Goal: Information Seeking & Learning: Learn about a topic

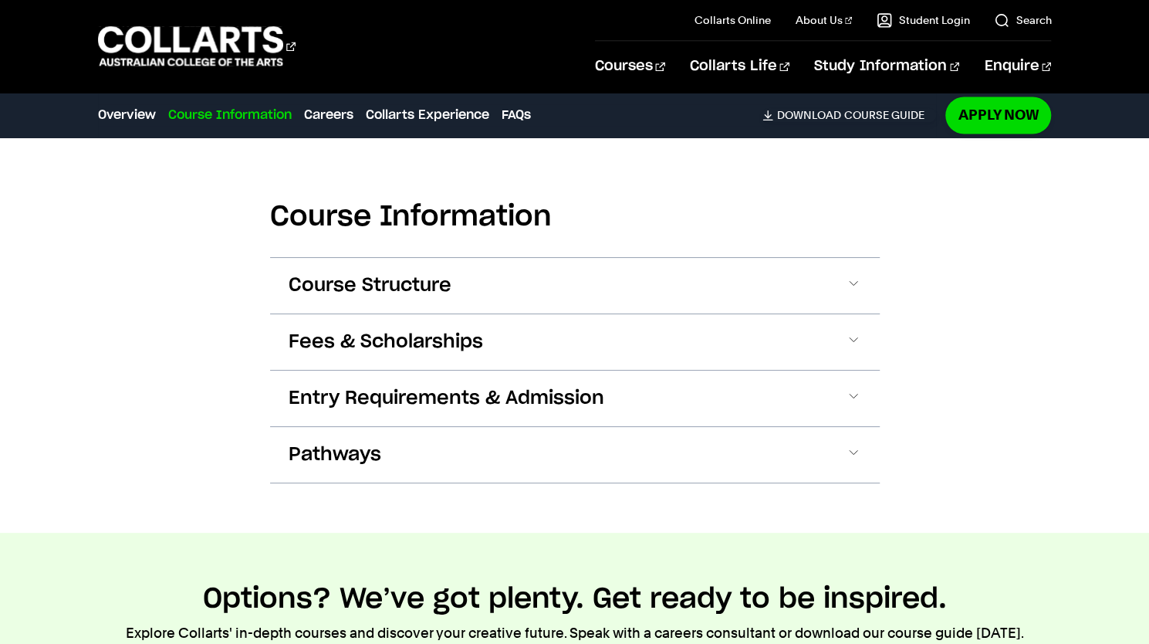
scroll to position [1437, 0]
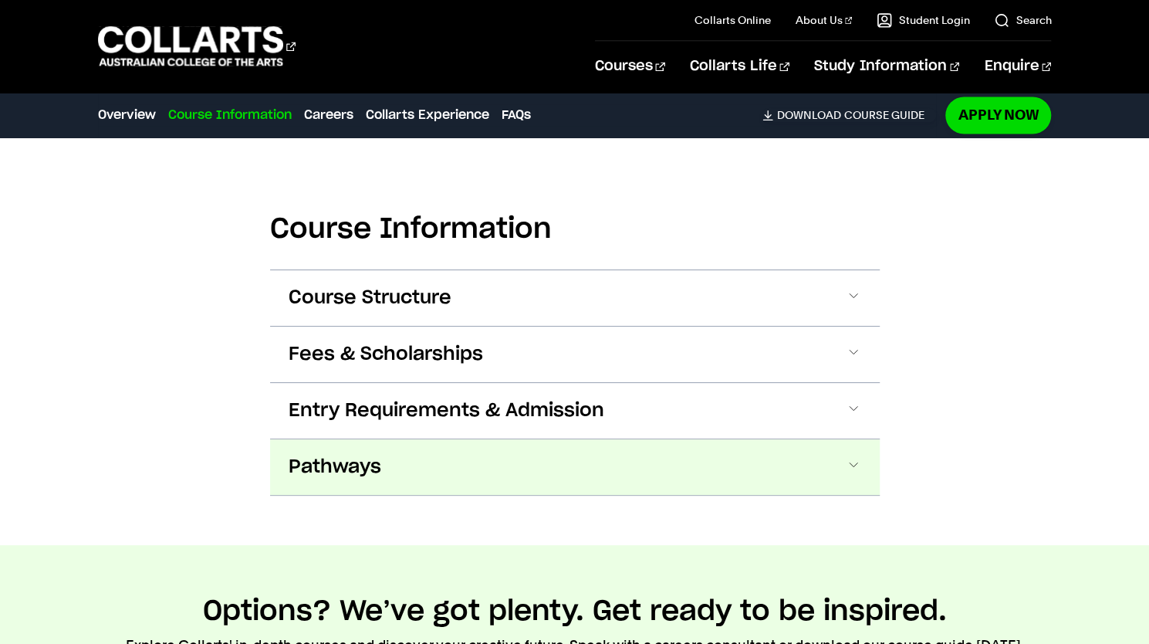
click at [841, 470] on button "Pathways" at bounding box center [575, 467] width 610 height 56
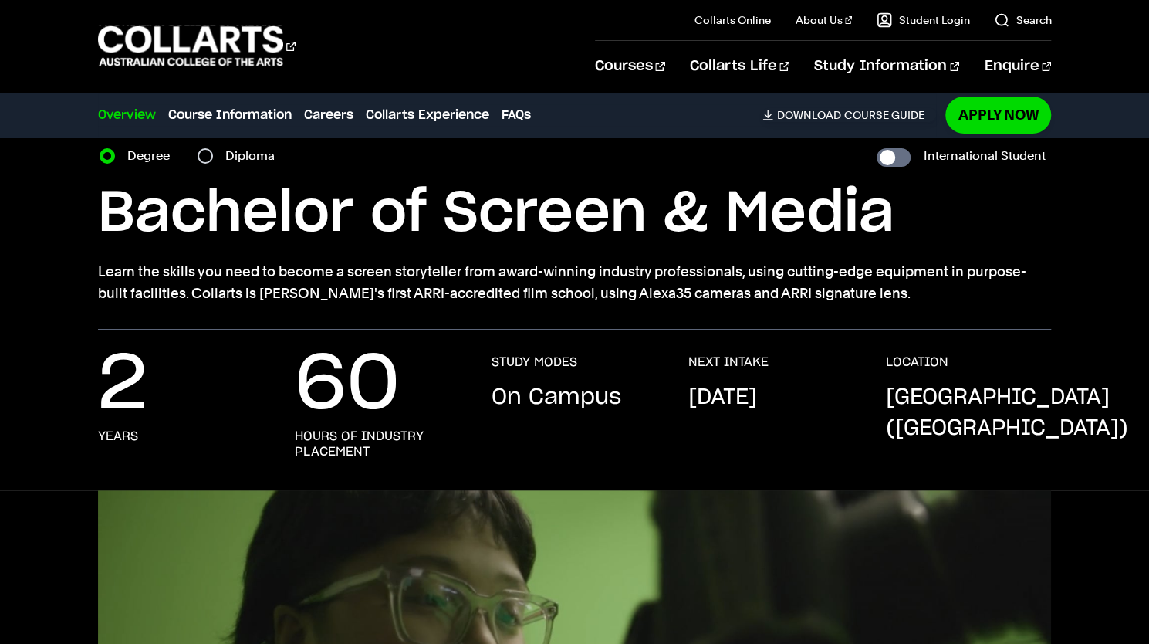
scroll to position [0, 0]
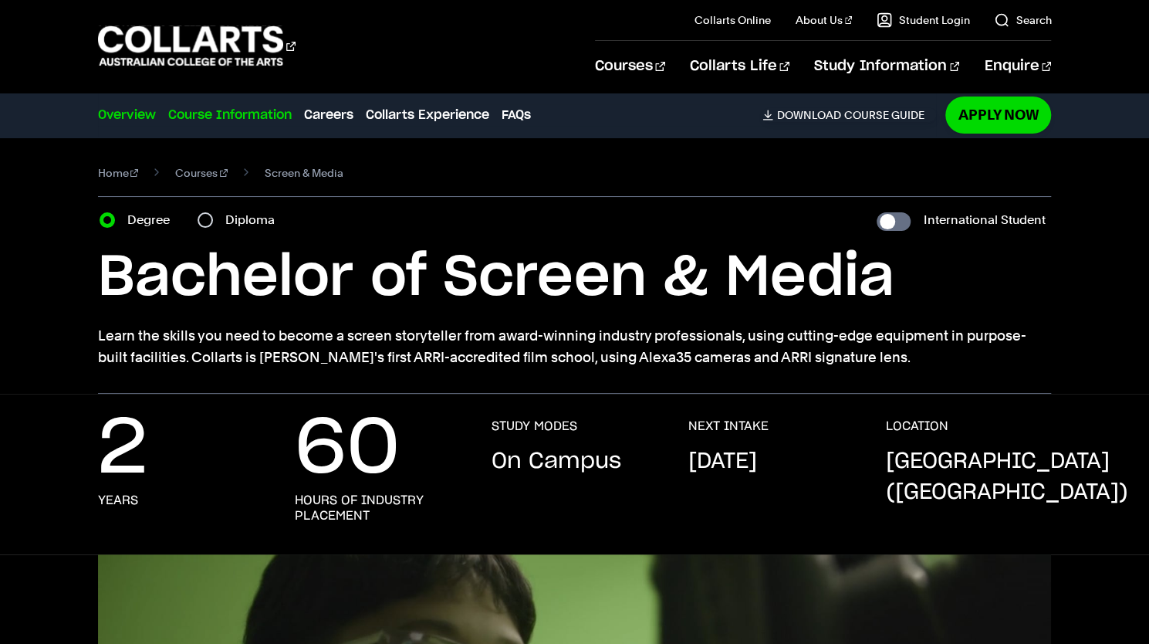
click at [271, 120] on link "Course Information" at bounding box center [230, 115] width 124 height 19
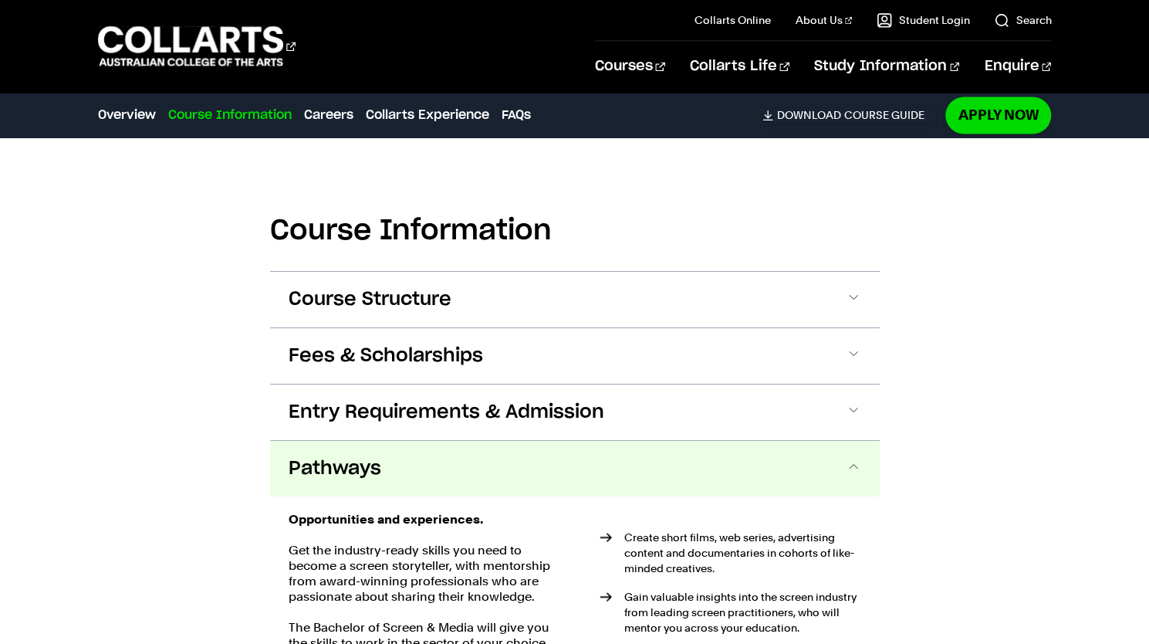
scroll to position [1439, 0]
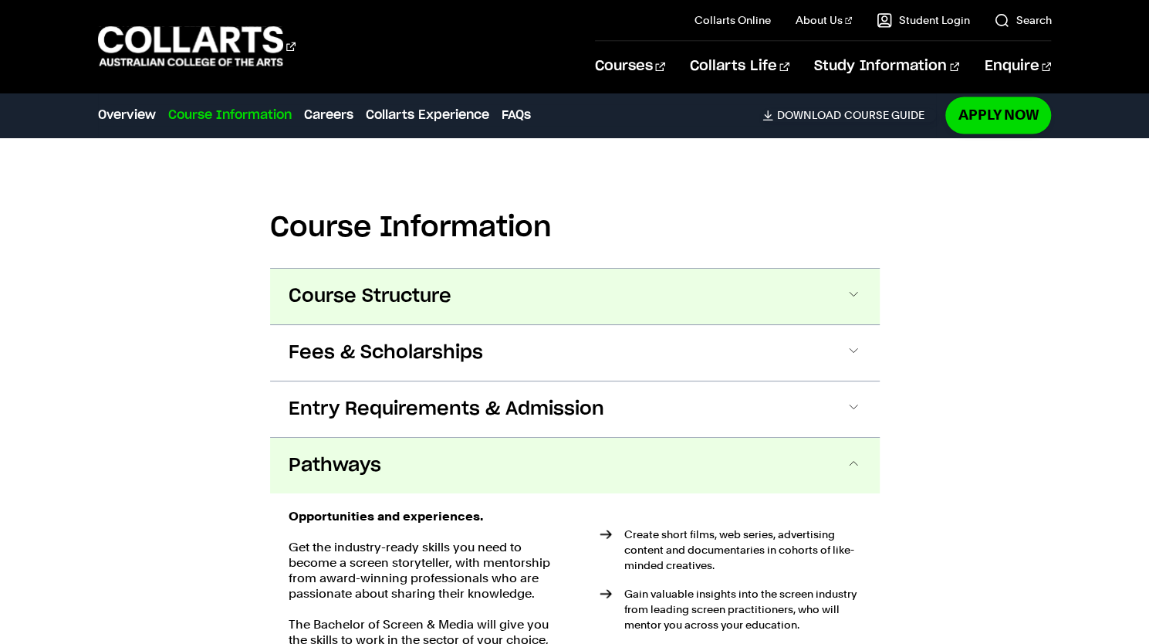
click at [334, 288] on span "Course Structure" at bounding box center [370, 296] width 163 height 25
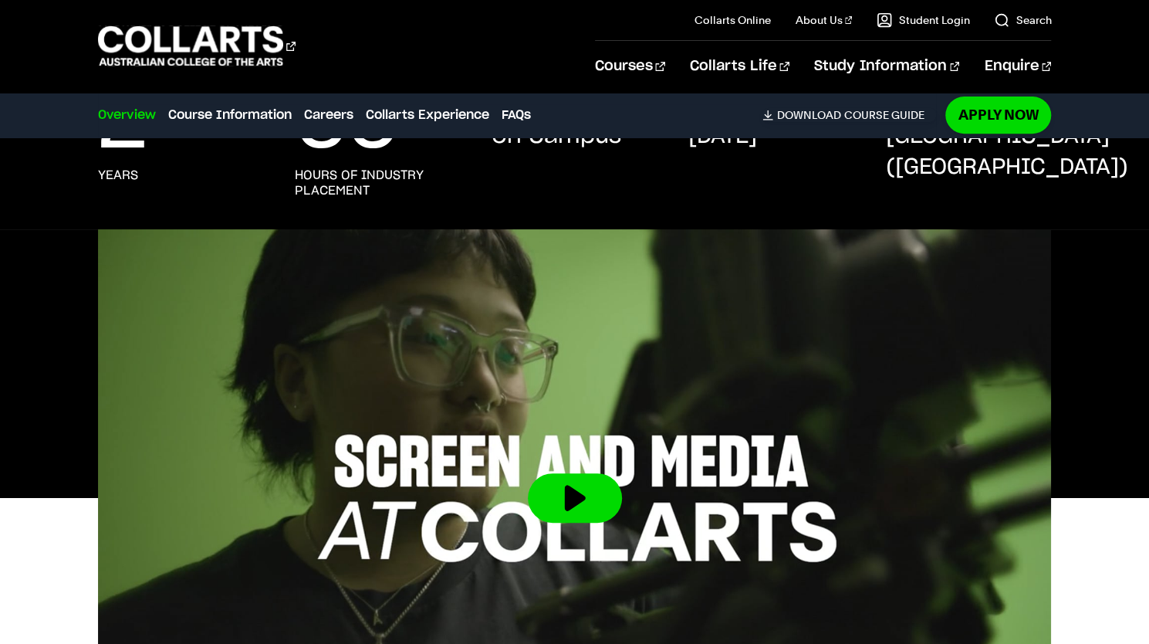
scroll to position [214, 0]
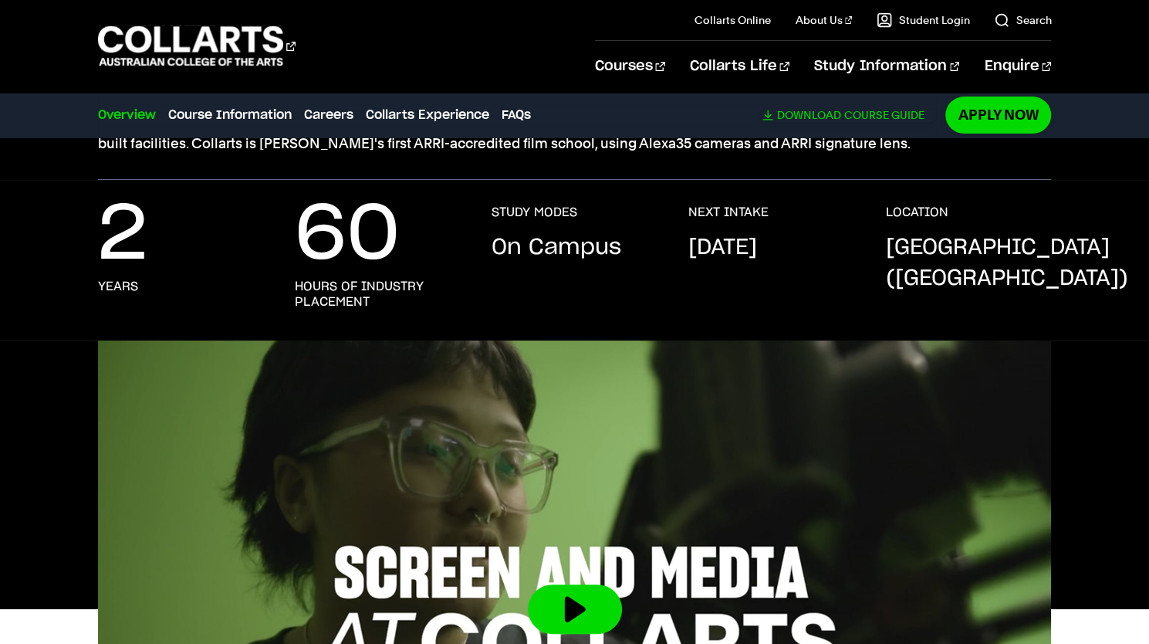
click at [892, 115] on link "Download Course Guide" at bounding box center [850, 115] width 174 height 14
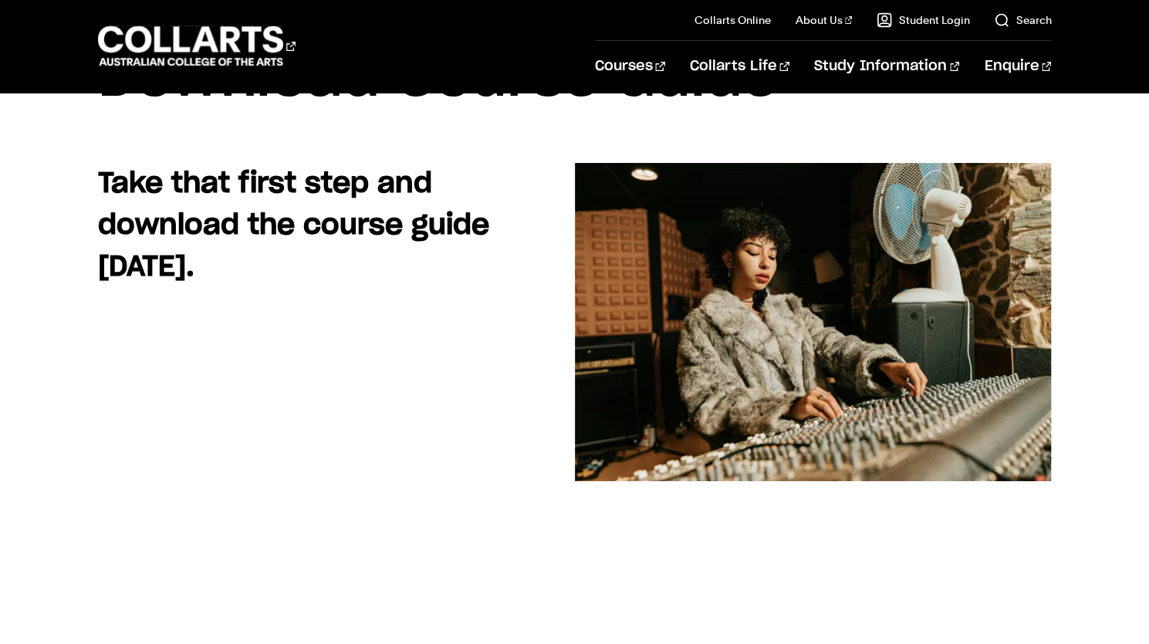
scroll to position [113, 0]
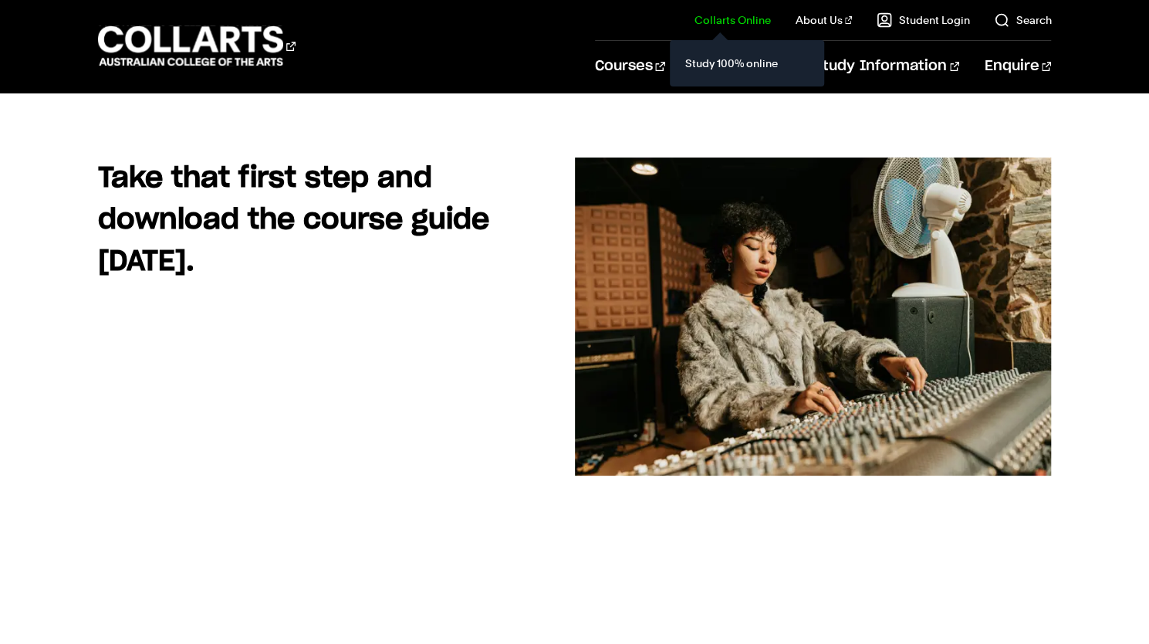
click at [764, 24] on link "Collarts Online" at bounding box center [733, 19] width 76 height 15
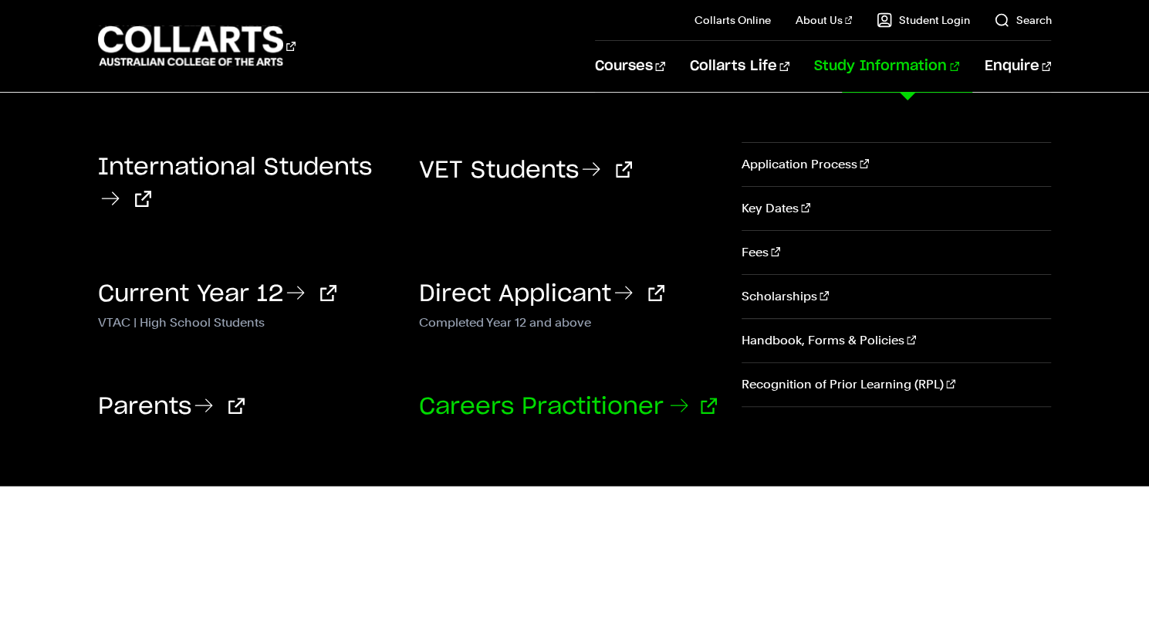
click at [585, 403] on link "Careers Practitioner" at bounding box center [568, 406] width 298 height 23
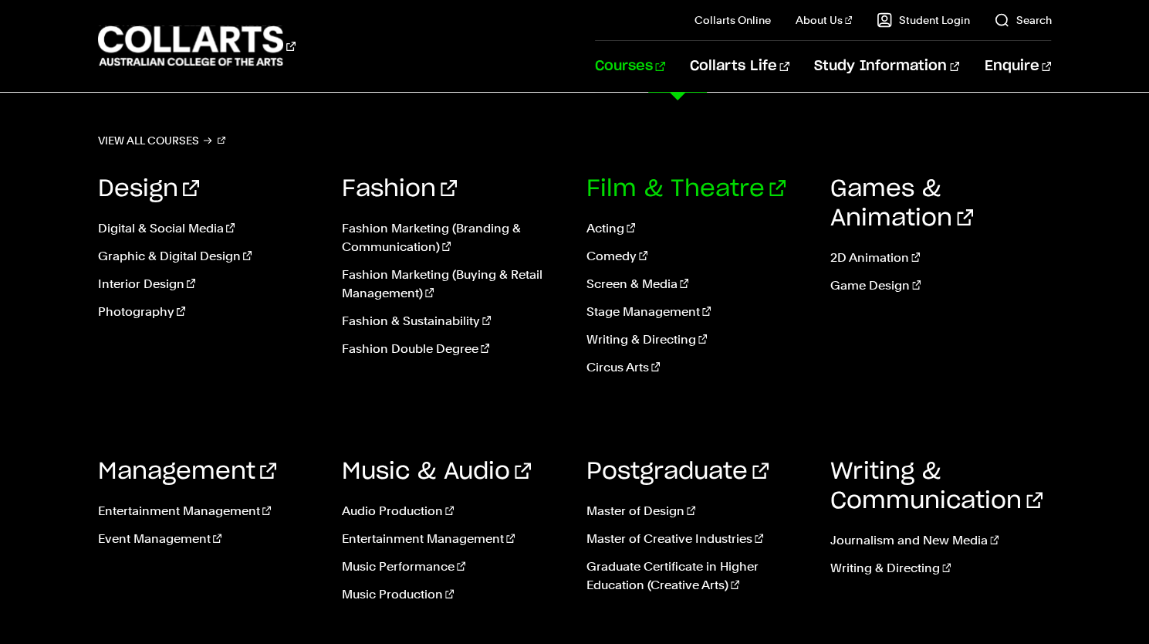
click at [659, 184] on link "Film & Theatre" at bounding box center [686, 189] width 199 height 23
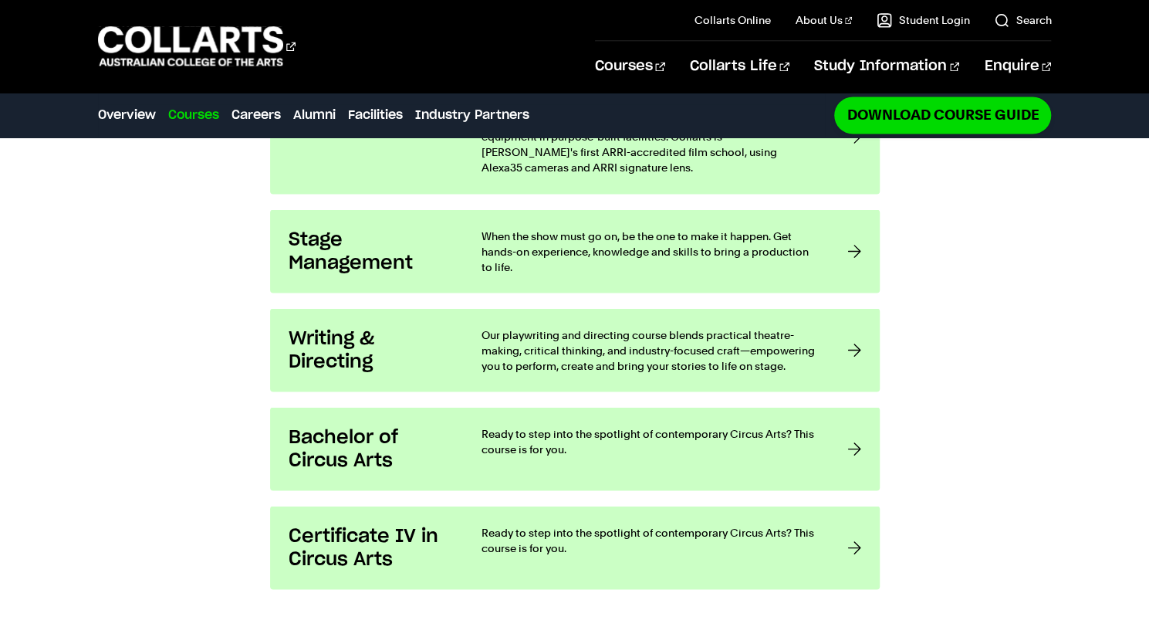
scroll to position [1522, 0]
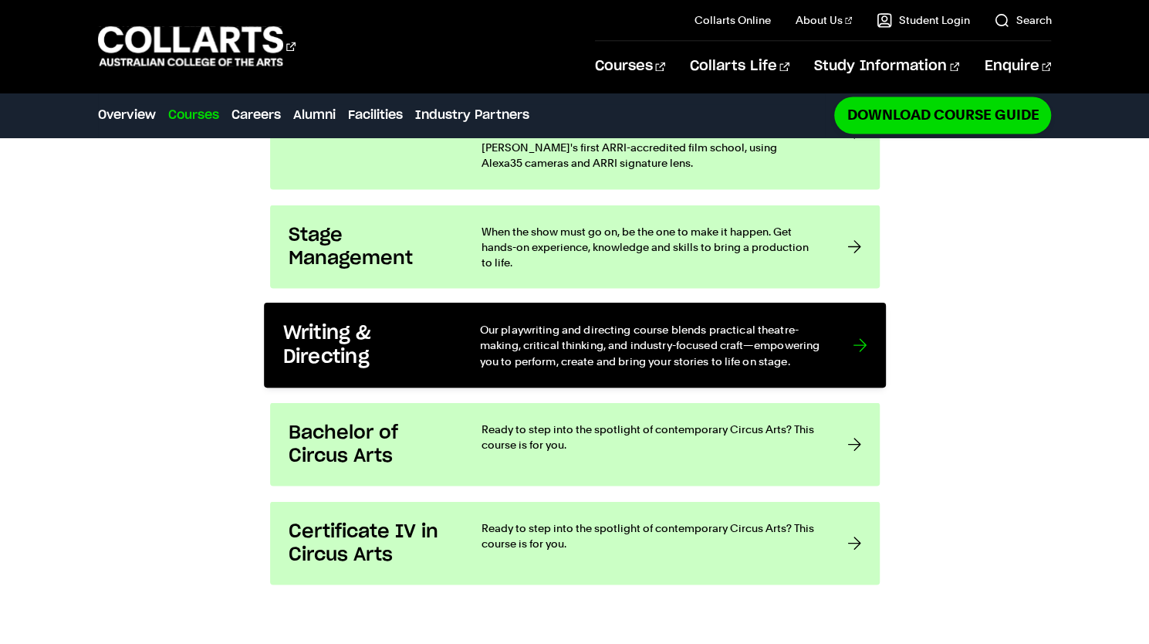
click at [858, 322] on div at bounding box center [860, 345] width 14 height 47
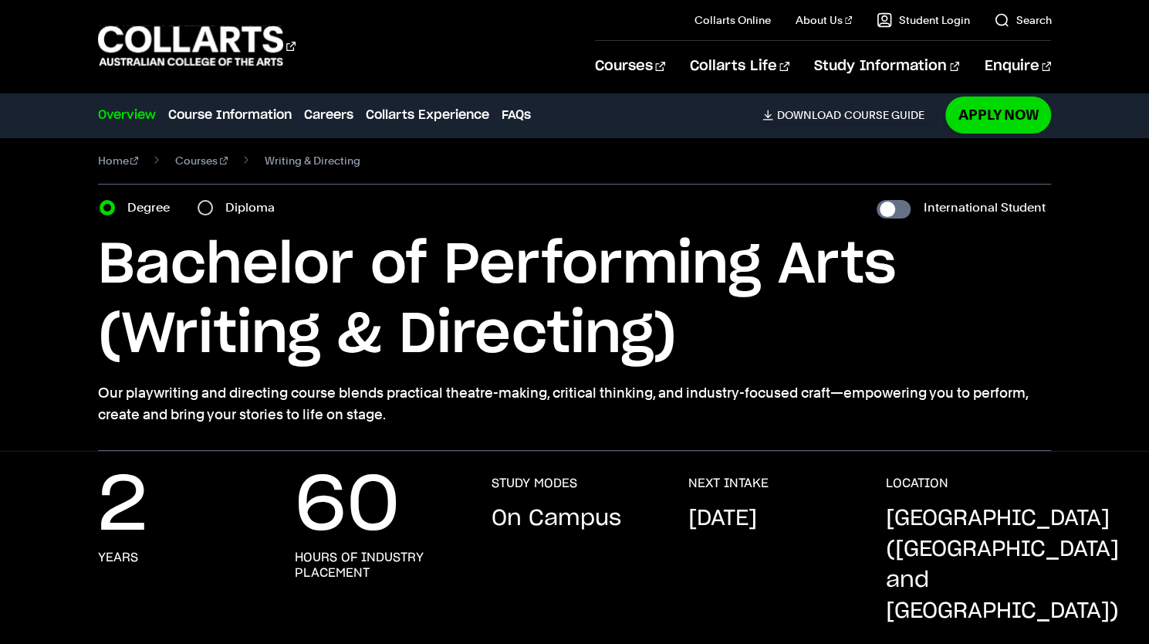
scroll to position [7, 0]
